Goal: Transaction & Acquisition: Purchase product/service

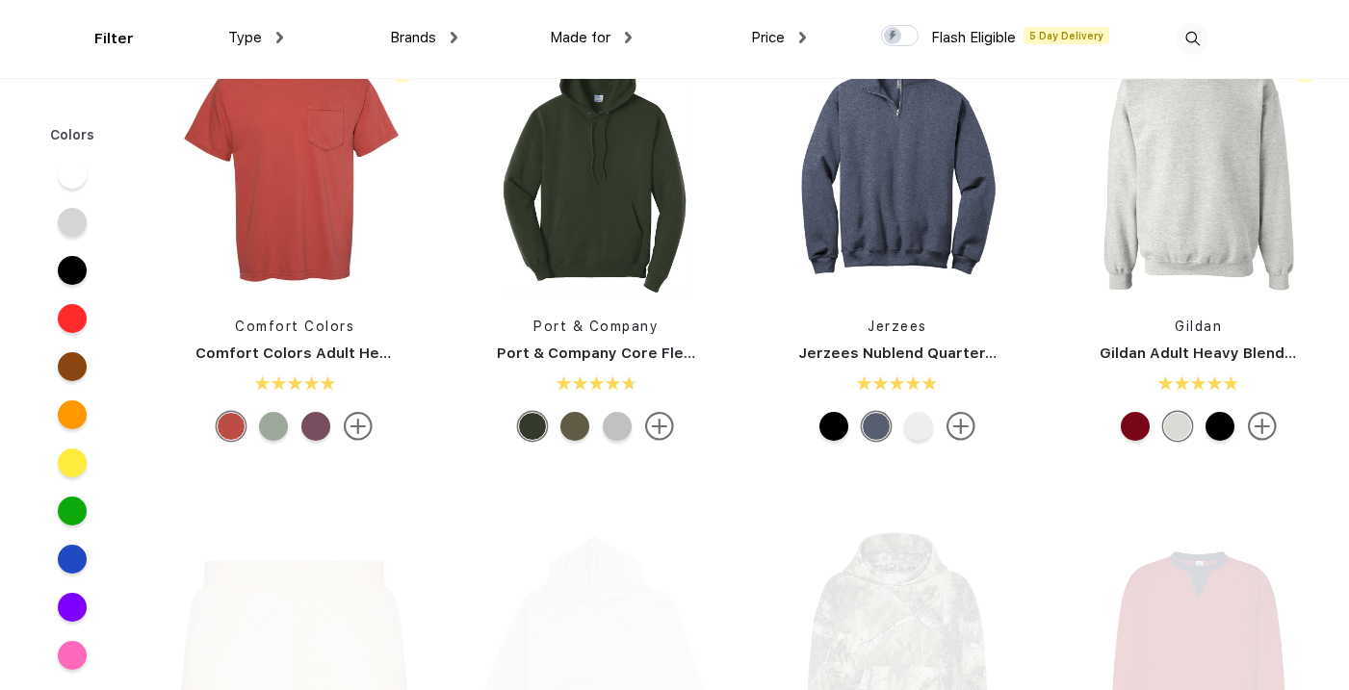
scroll to position [1539, 0]
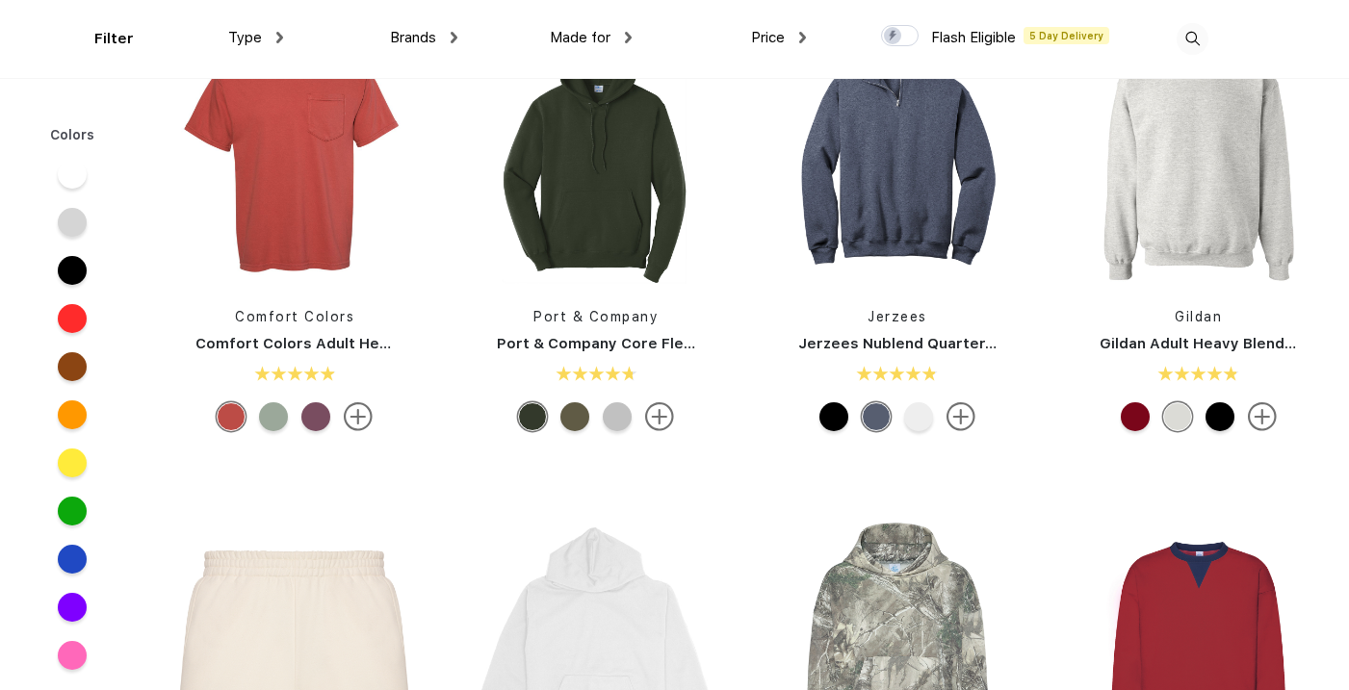
click at [1183, 40] on img at bounding box center [1192, 39] width 32 height 32
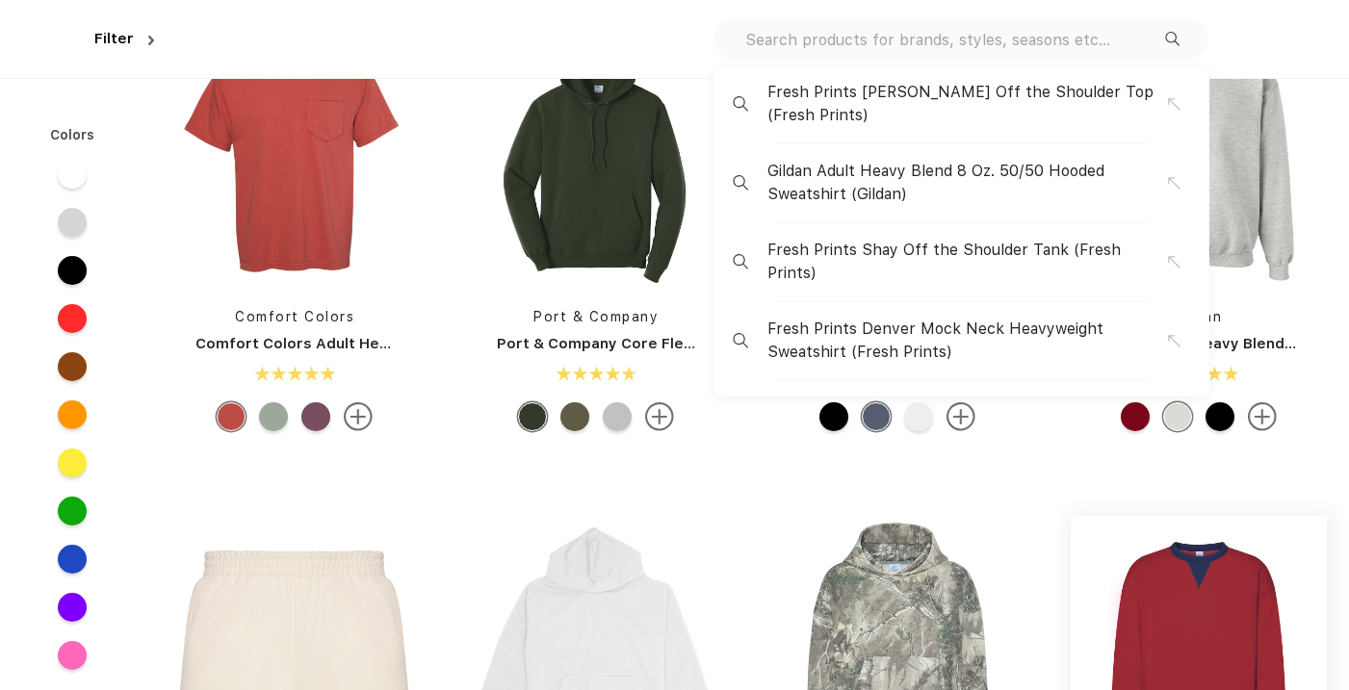
click at [1167, 623] on img at bounding box center [1198, 644] width 256 height 256
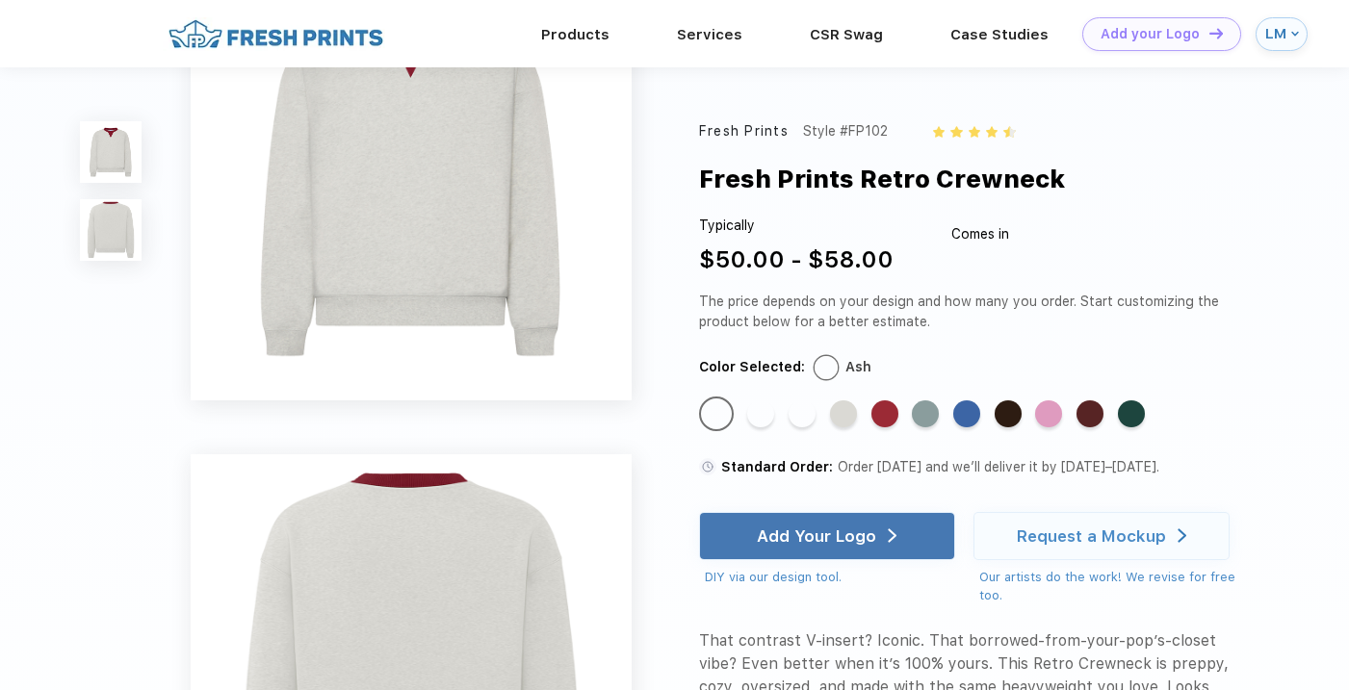
scroll to position [102, 0]
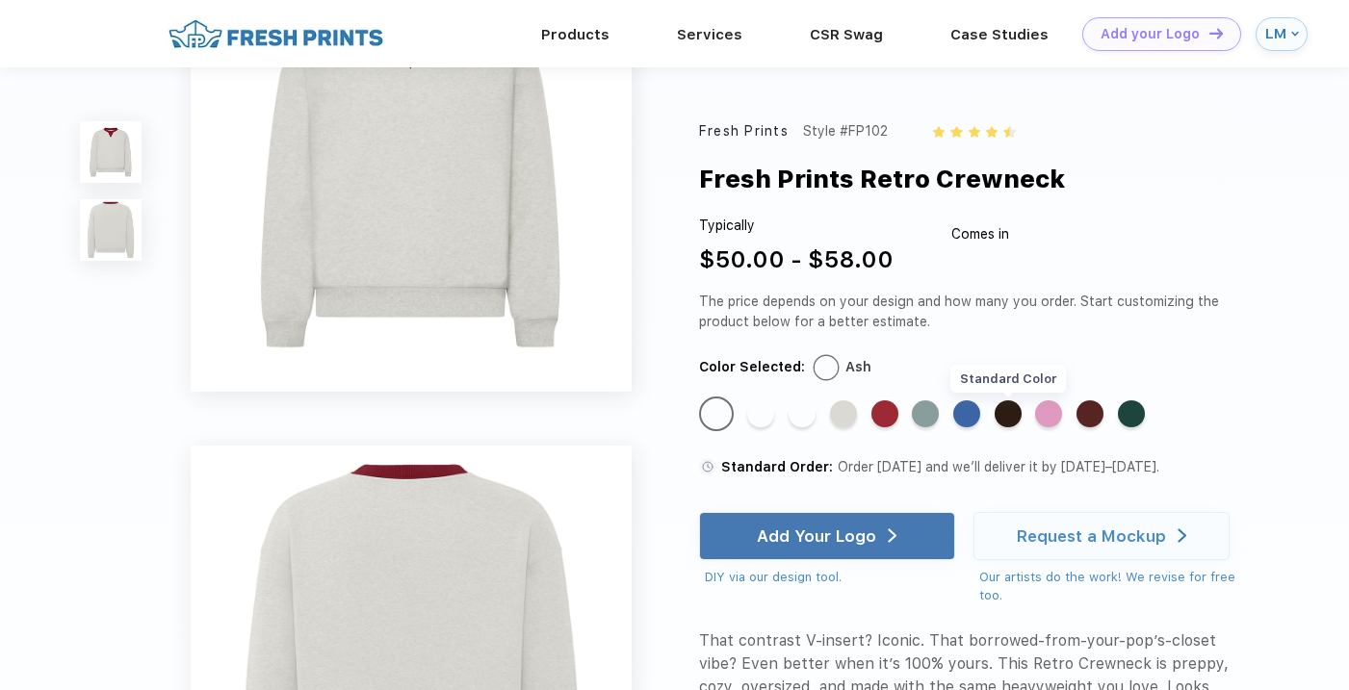
click at [1014, 413] on div "Standard Color" at bounding box center [1007, 413] width 27 height 27
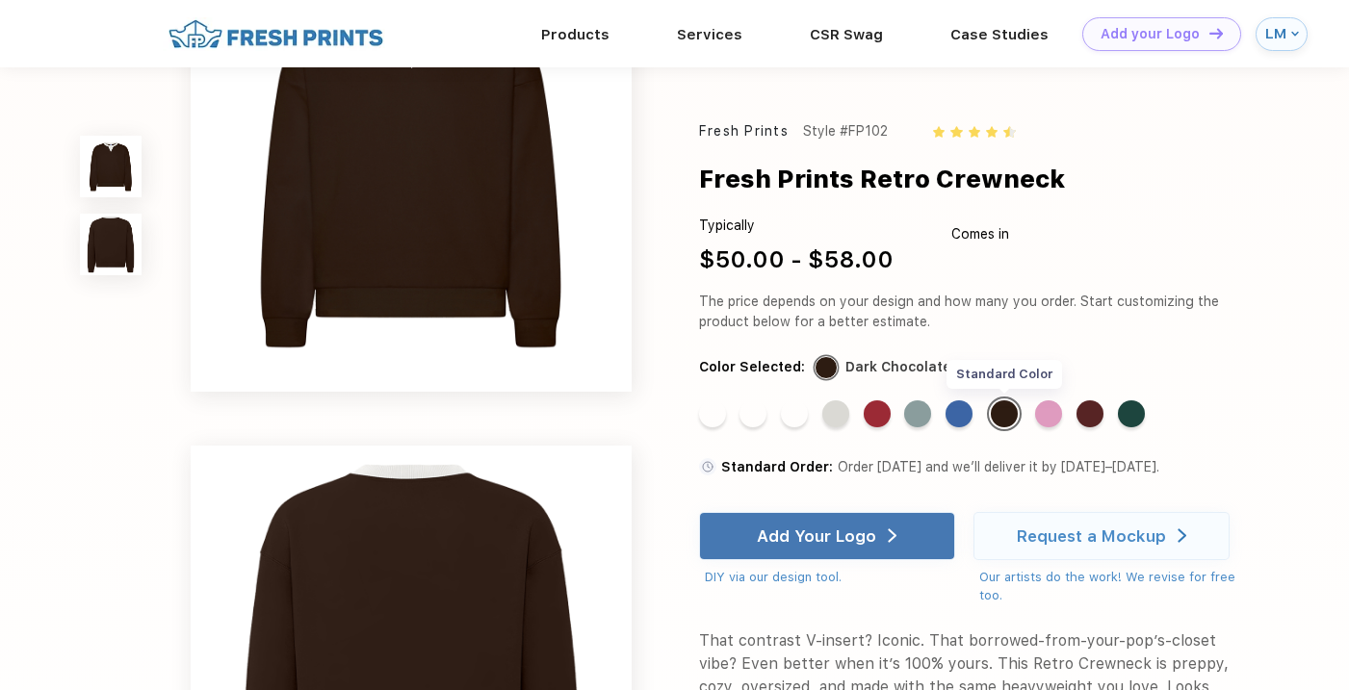
scroll to position [0, 0]
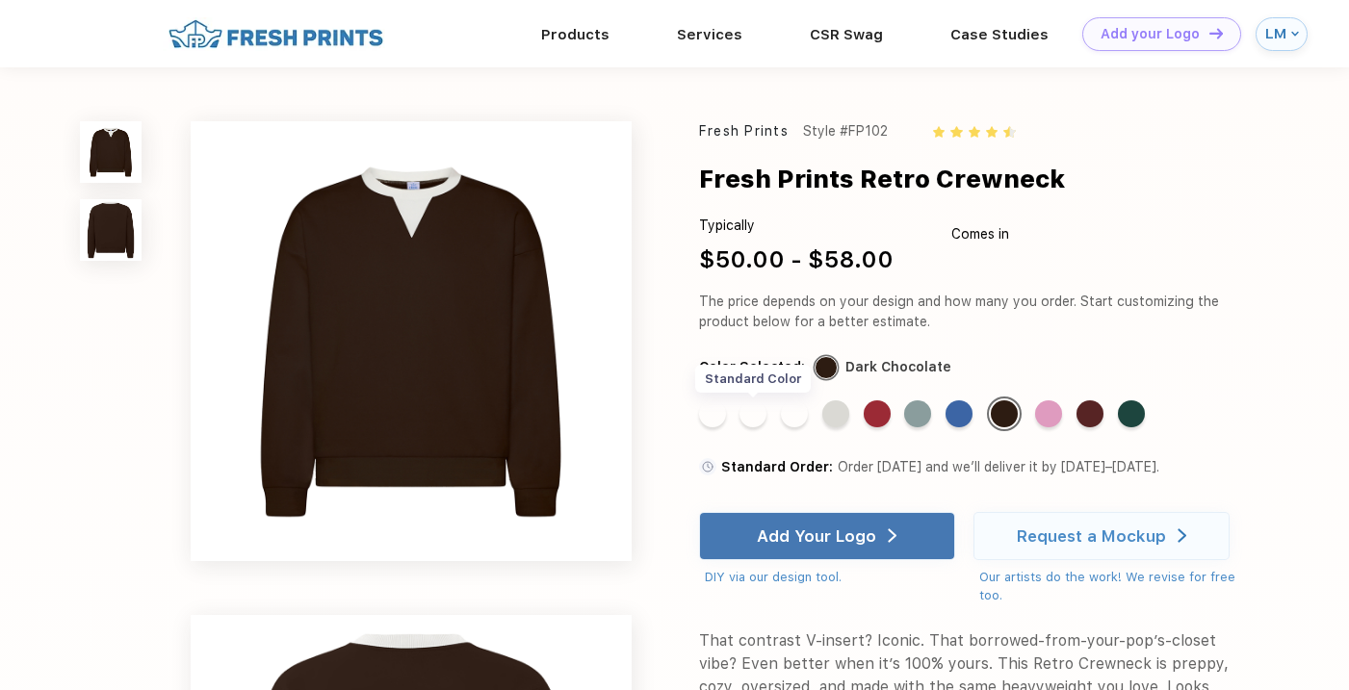
click at [747, 410] on div "Standard Color" at bounding box center [752, 413] width 27 height 27
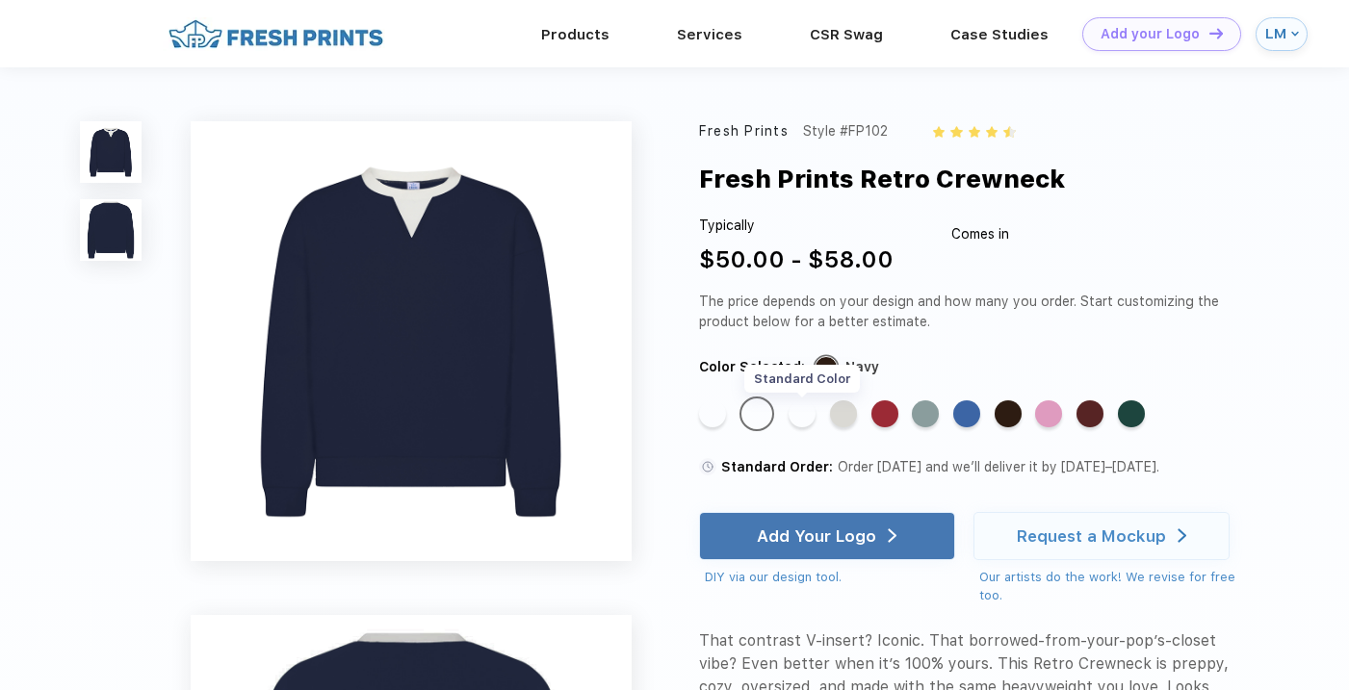
click at [792, 412] on div "Standard Color" at bounding box center [801, 413] width 27 height 27
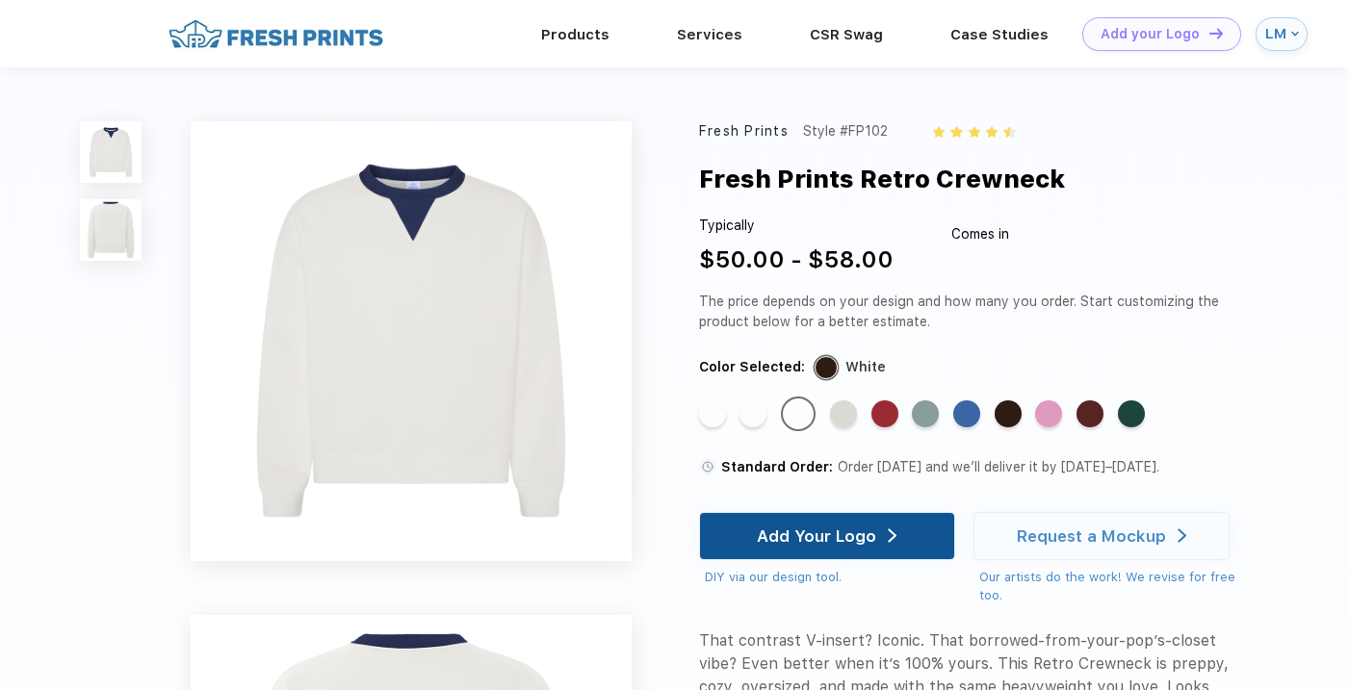
click at [759, 526] on div "Add Your Logo" at bounding box center [827, 536] width 256 height 48
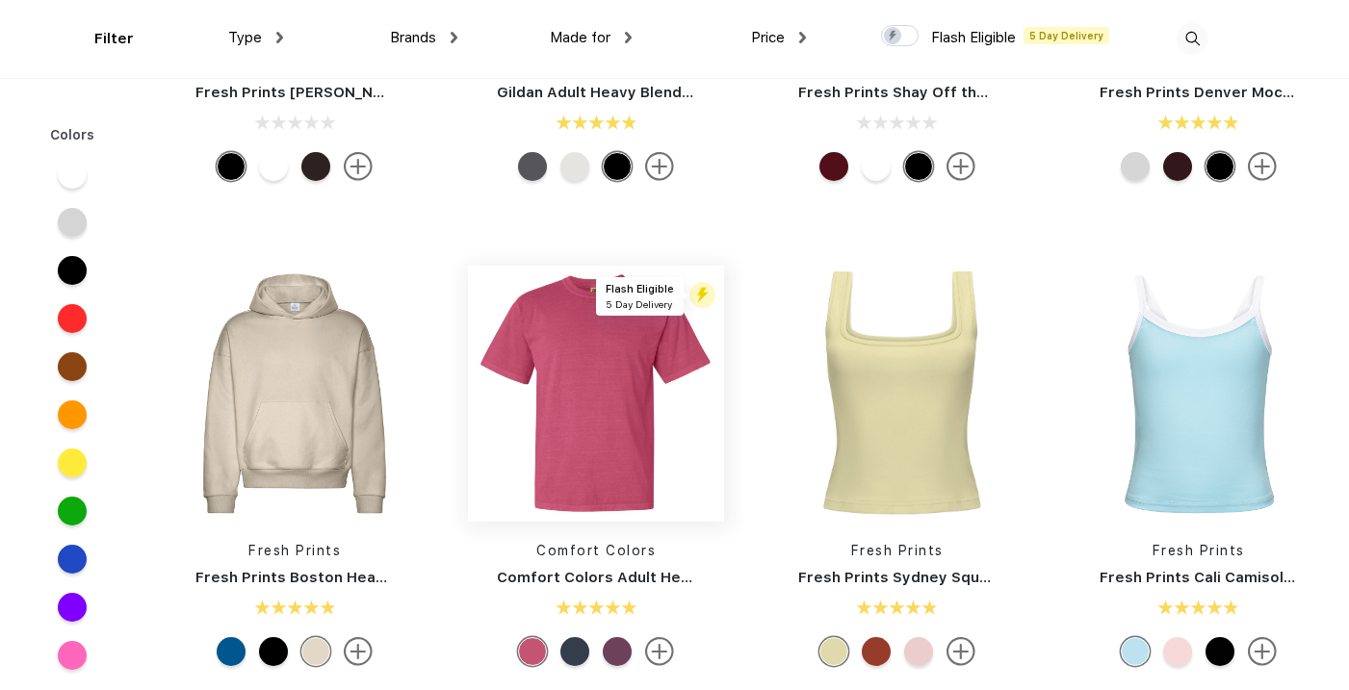
scroll to position [340, 0]
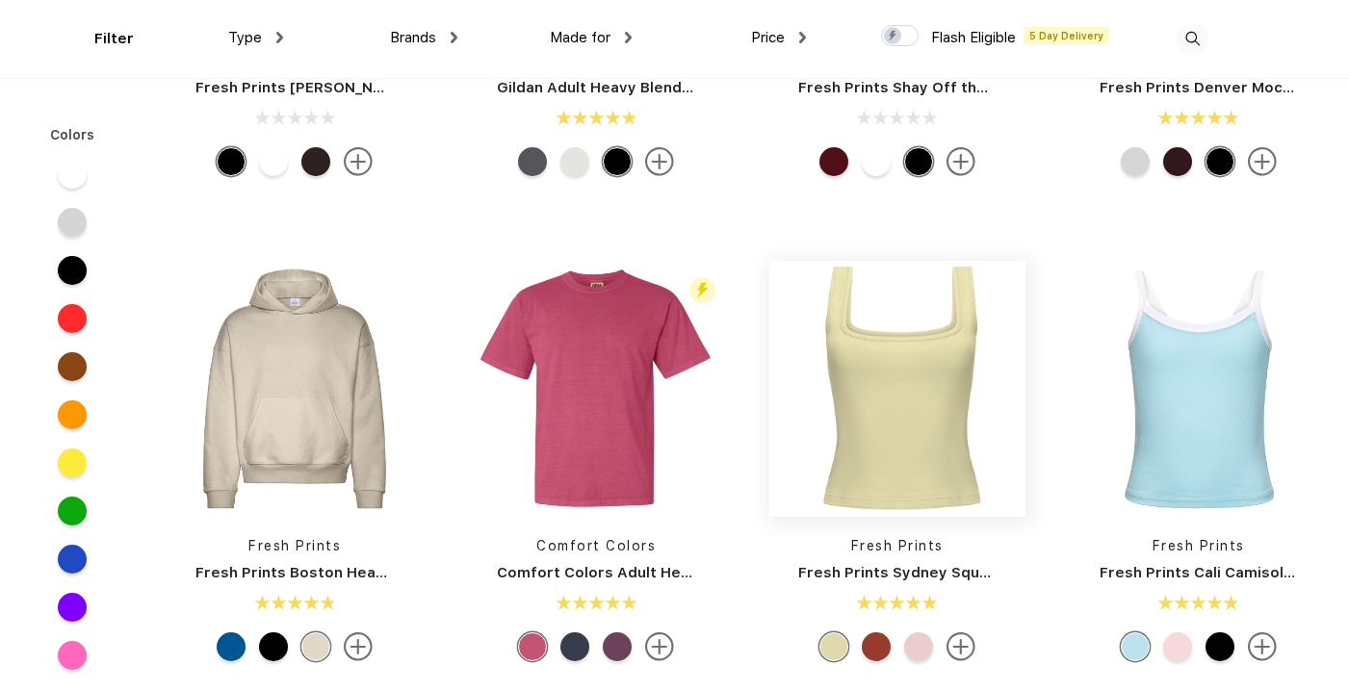
click at [874, 379] on img at bounding box center [897, 389] width 256 height 256
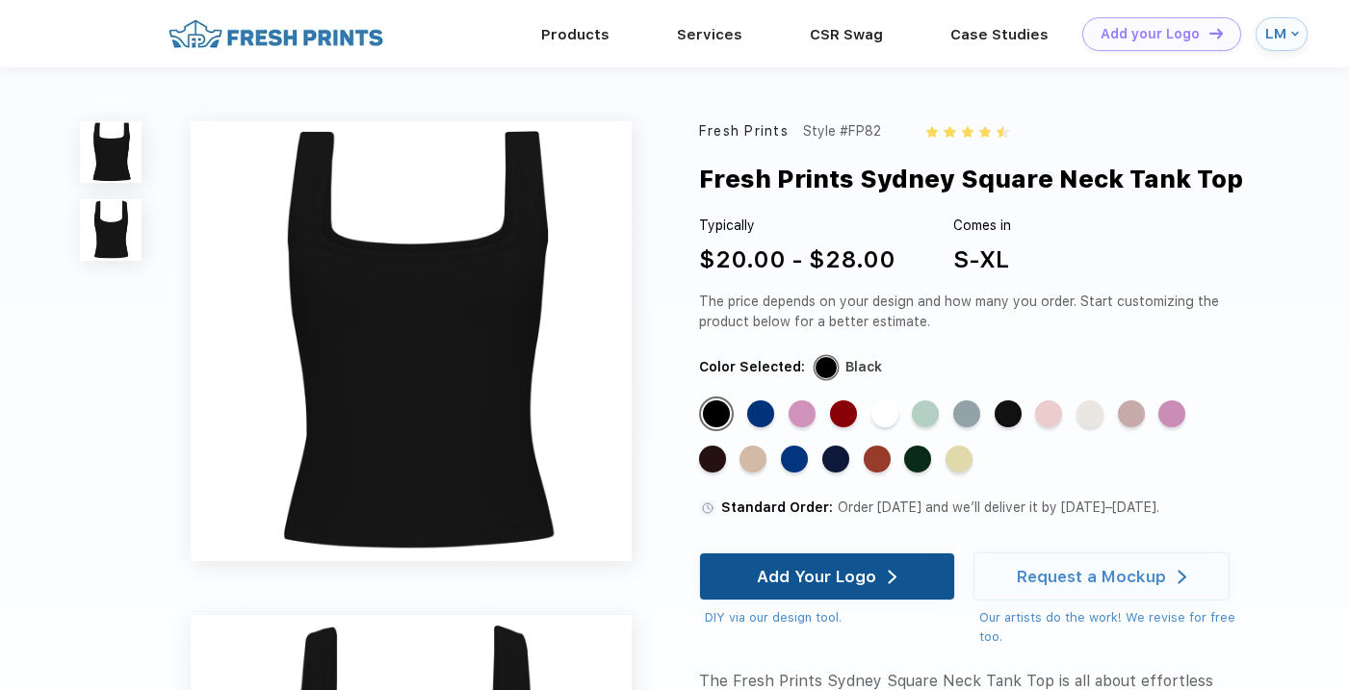
click at [811, 574] on div "Add Your Logo" at bounding box center [816, 576] width 119 height 19
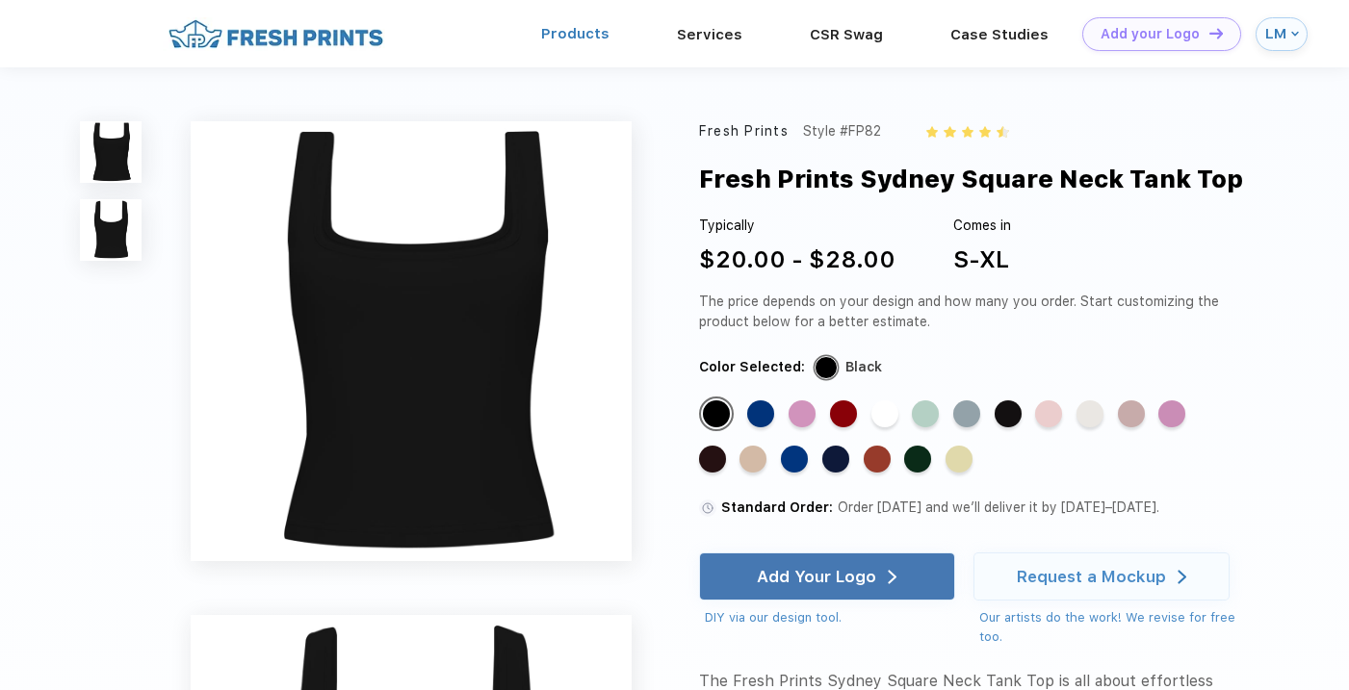
click at [609, 33] on link "Products" at bounding box center [575, 33] width 68 height 17
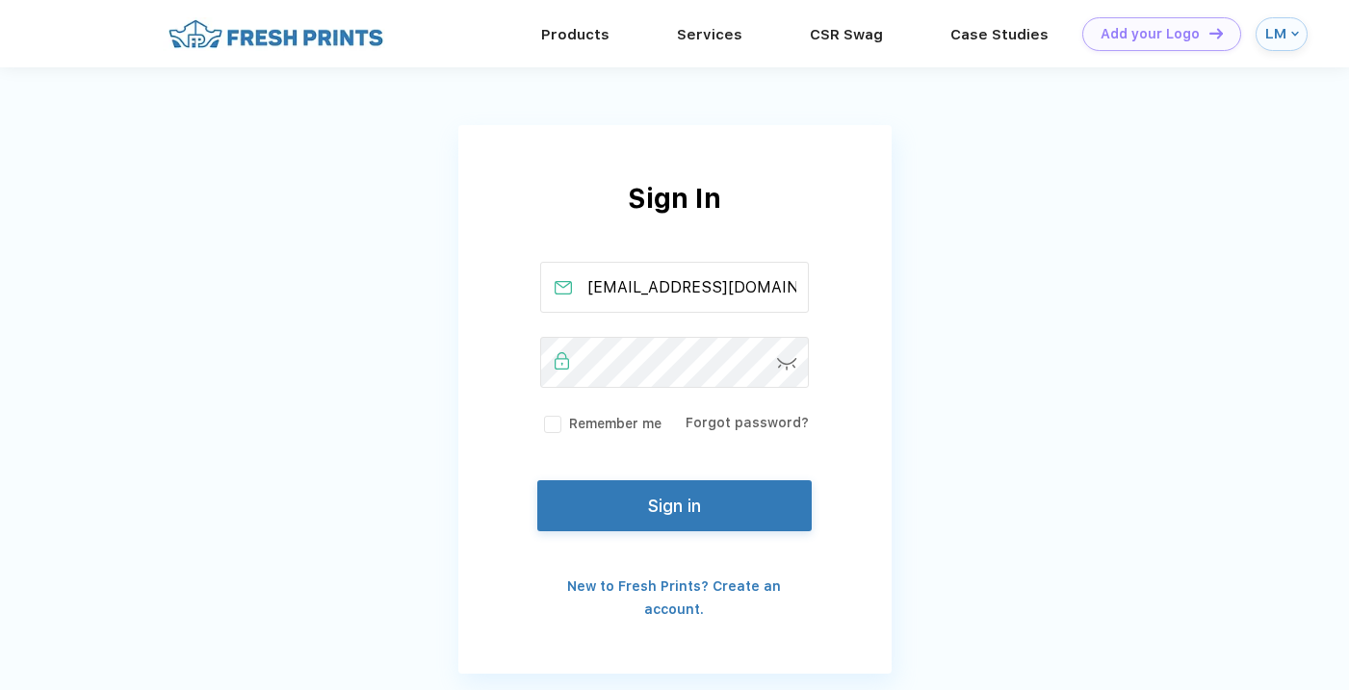
click at [556, 426] on label "Remember me" at bounding box center [600, 424] width 121 height 20
click at [0, 0] on input "Remember me" at bounding box center [0, 0] width 0 height 0
click at [627, 509] on button "Sign in" at bounding box center [673, 501] width 273 height 51
